Goal: Transaction & Acquisition: Book appointment/travel/reservation

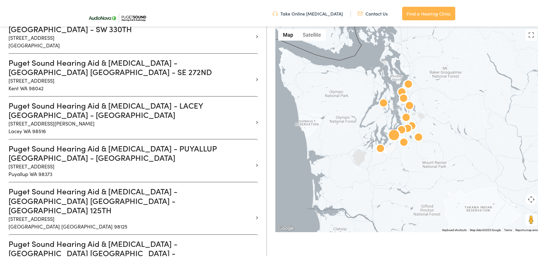
scroll to position [452, 0]
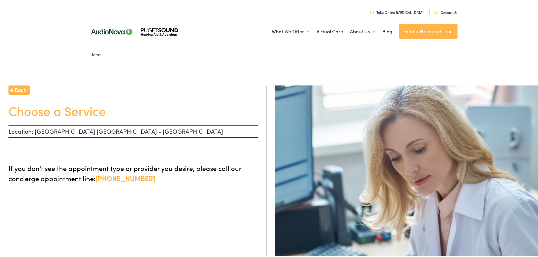
click at [49, 132] on p "Location: [GEOGRAPHIC_DATA] [GEOGRAPHIC_DATA] - [GEOGRAPHIC_DATA]" at bounding box center [132, 130] width 249 height 12
drag, startPoint x: 105, startPoint y: 130, endPoint x: 128, endPoint y: 143, distance: 27.2
click at [106, 130] on p "Location: [GEOGRAPHIC_DATA] [GEOGRAPHIC_DATA] - [GEOGRAPHIC_DATA]" at bounding box center [132, 130] width 249 height 12
drag, startPoint x: 128, startPoint y: 143, endPoint x: 97, endPoint y: 151, distance: 32.3
click at [126, 148] on ul at bounding box center [132, 147] width 249 height 11
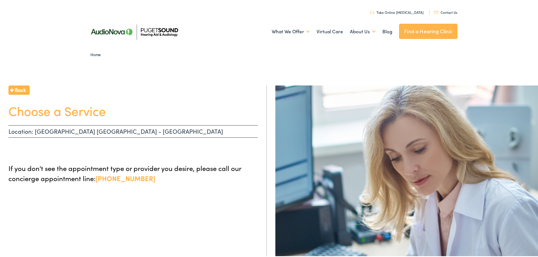
drag, startPoint x: 97, startPoint y: 151, endPoint x: 76, endPoint y: 157, distance: 21.9
click at [74, 159] on div "Back Choose a Service Location: [GEOGRAPHIC_DATA] [GEOGRAPHIC_DATA] - [GEOGRAPH…" at bounding box center [133, 212] width 267 height 257
click at [88, 172] on p "If you don't see the appointment type or provider you desire, please call our c…" at bounding box center [132, 172] width 249 height 20
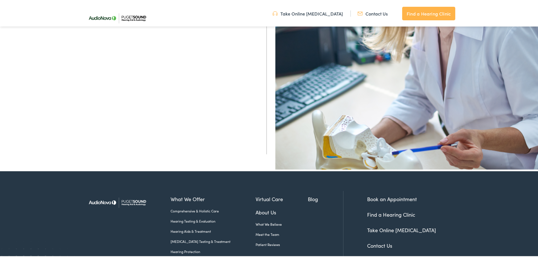
scroll to position [226, 0]
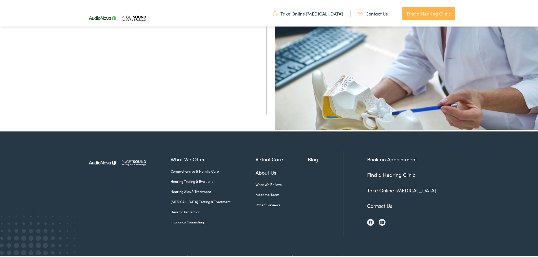
click at [378, 155] on link "Book an Appointment" at bounding box center [392, 158] width 50 height 7
